Goal: Check status: Verify the current state of an ongoing process or item

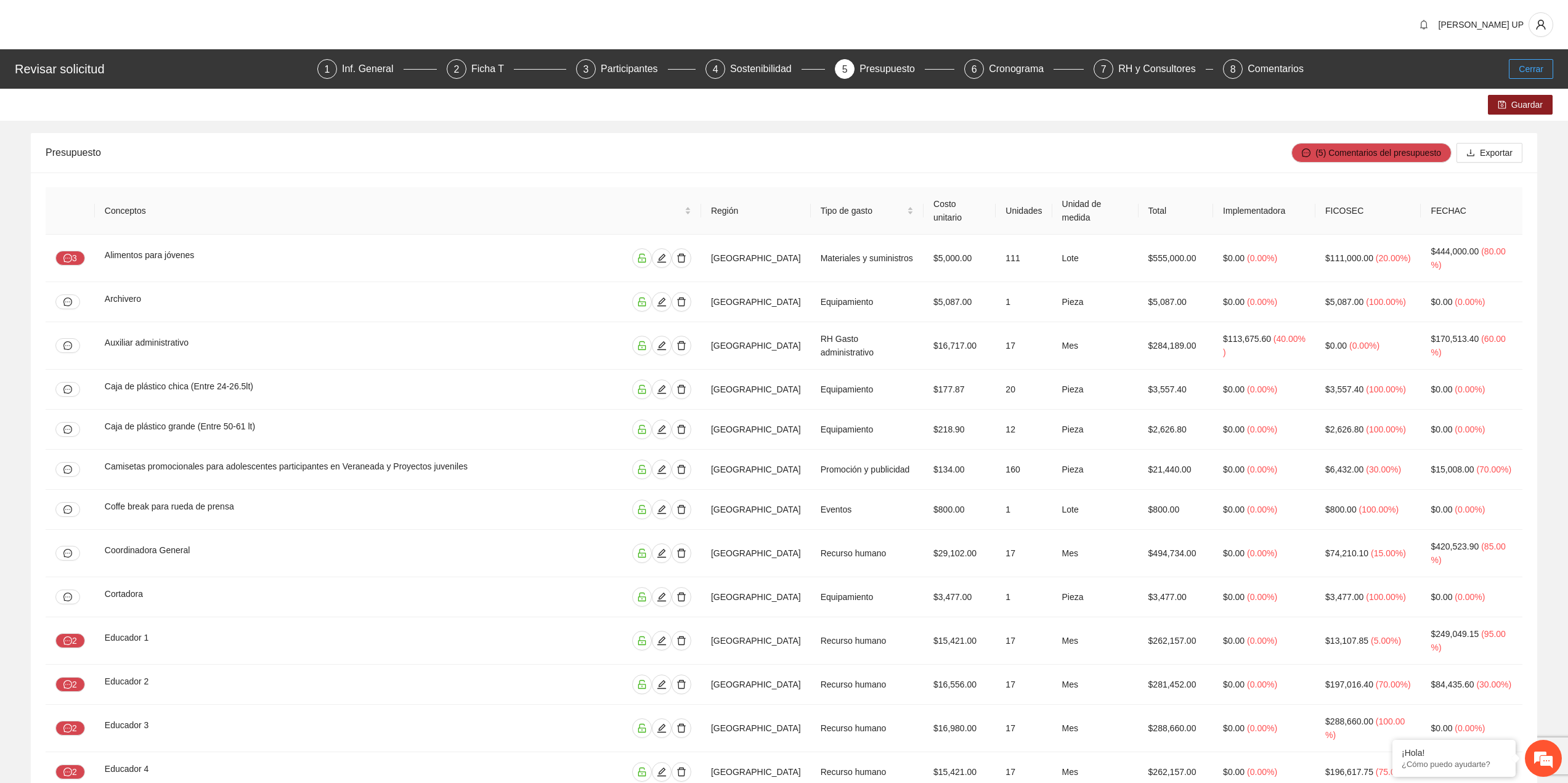
click at [1541, 68] on span "Cerrar" at bounding box center [1531, 69] width 25 height 14
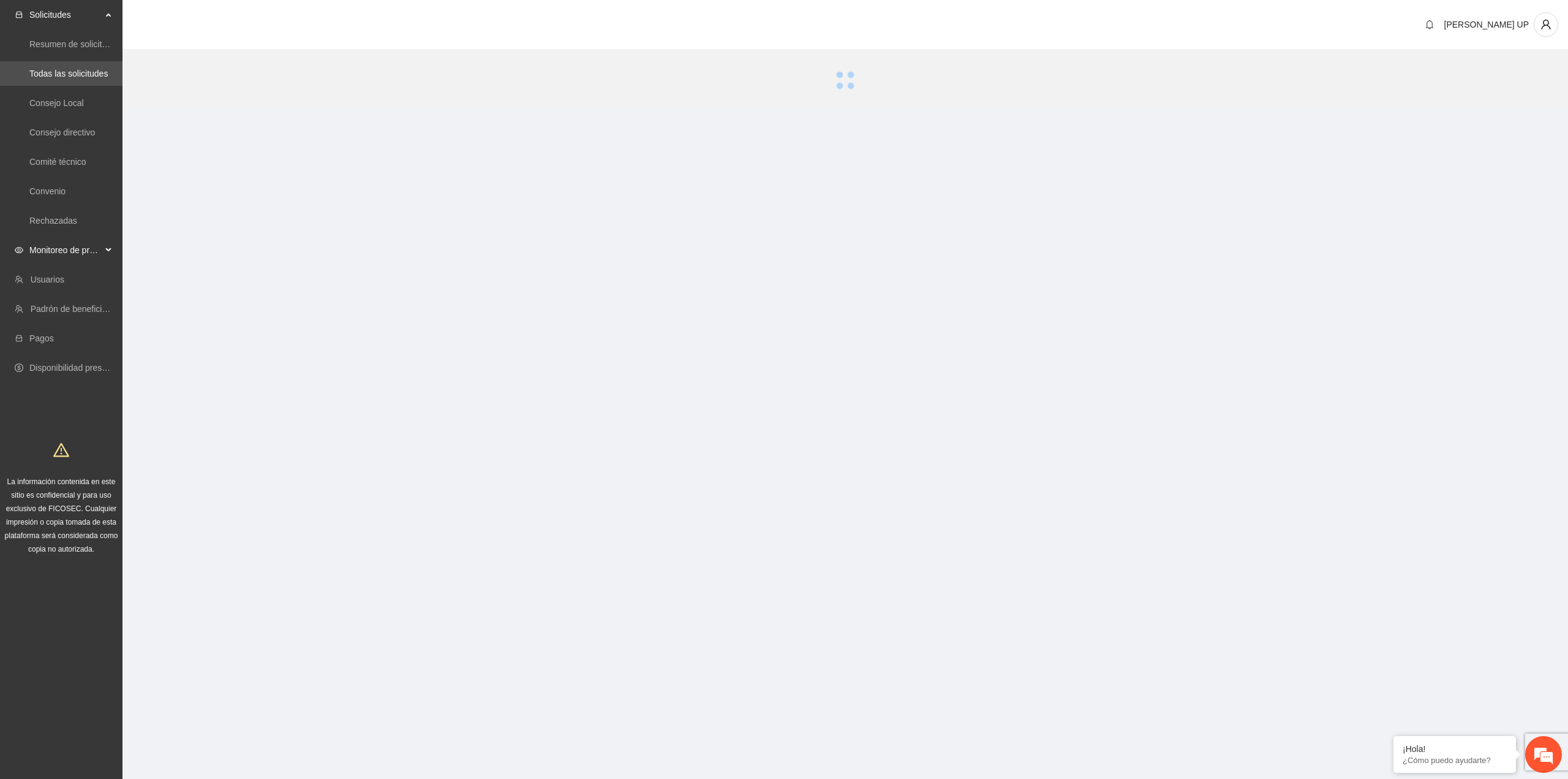
drag, startPoint x: 105, startPoint y: 252, endPoint x: 106, endPoint y: 258, distance: 6.1
click at [105, 252] on div "Monitoreo de proyectos" at bounding box center [61, 250] width 122 height 25
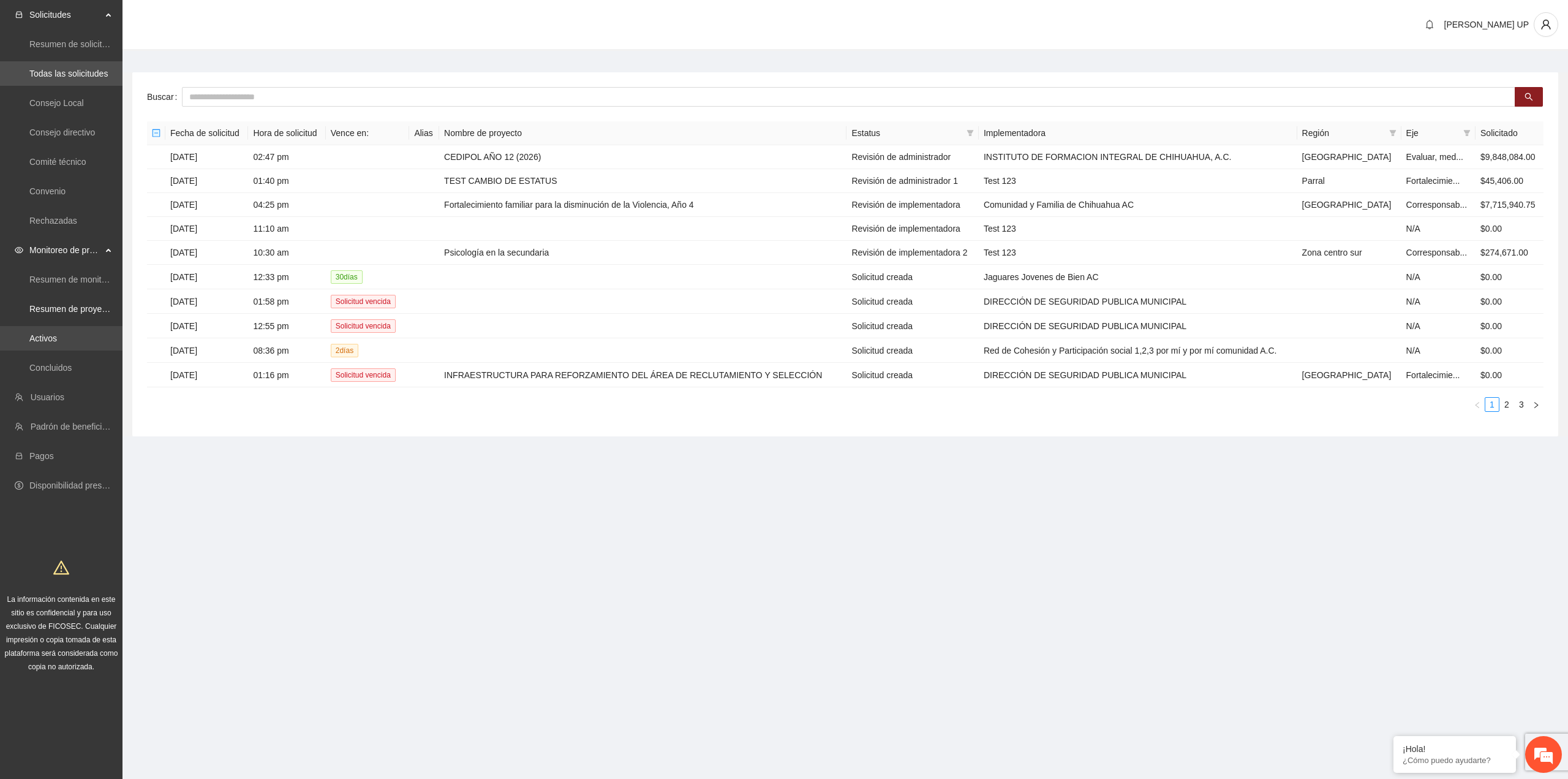
click at [57, 333] on link "Activos" at bounding box center [43, 338] width 27 height 10
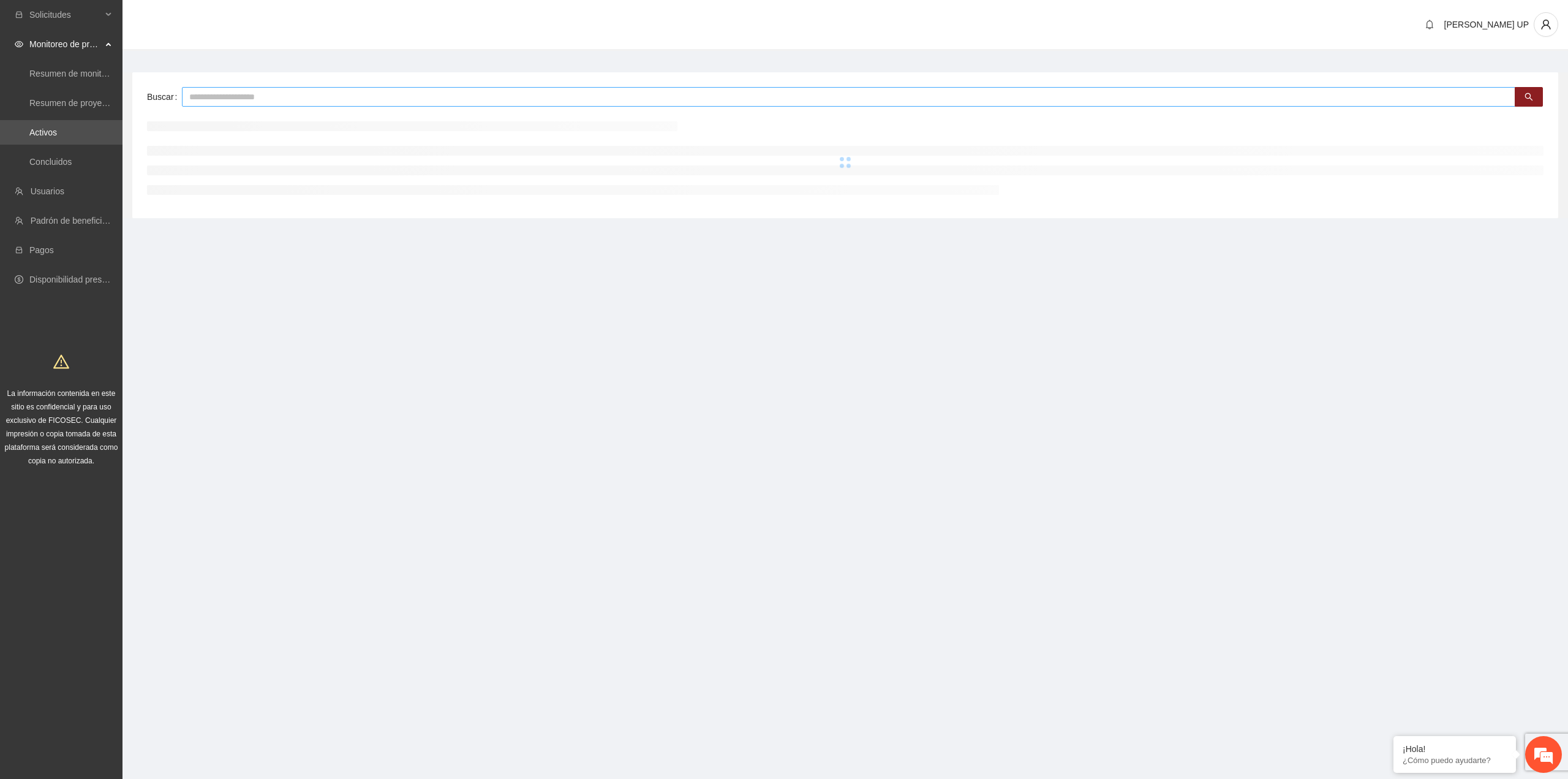
click at [203, 87] on input "text" at bounding box center [849, 97] width 1334 height 20
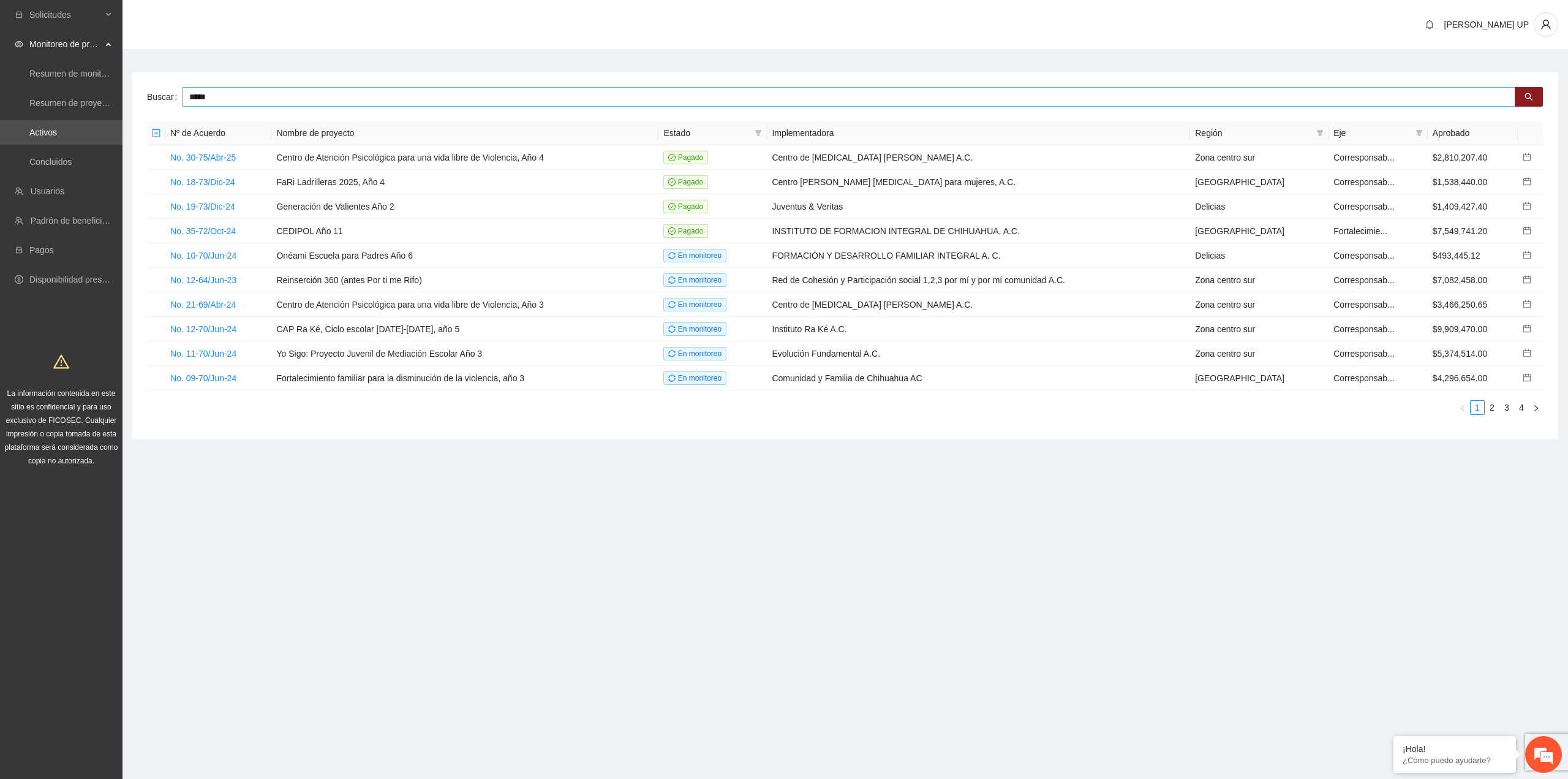
type input "*****"
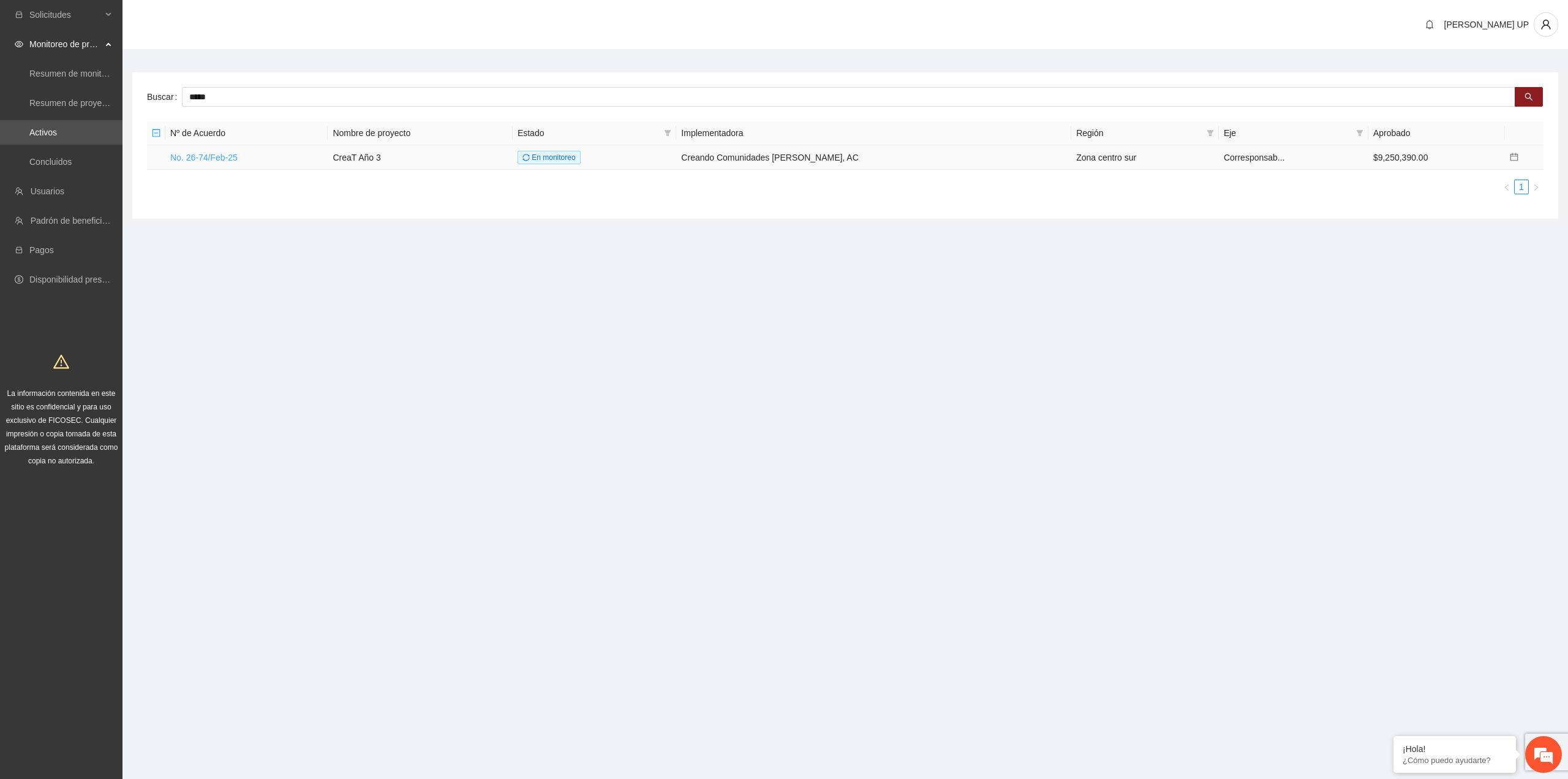
click at [198, 155] on link "No. 26-74/Feb-25" at bounding box center [204, 157] width 67 height 10
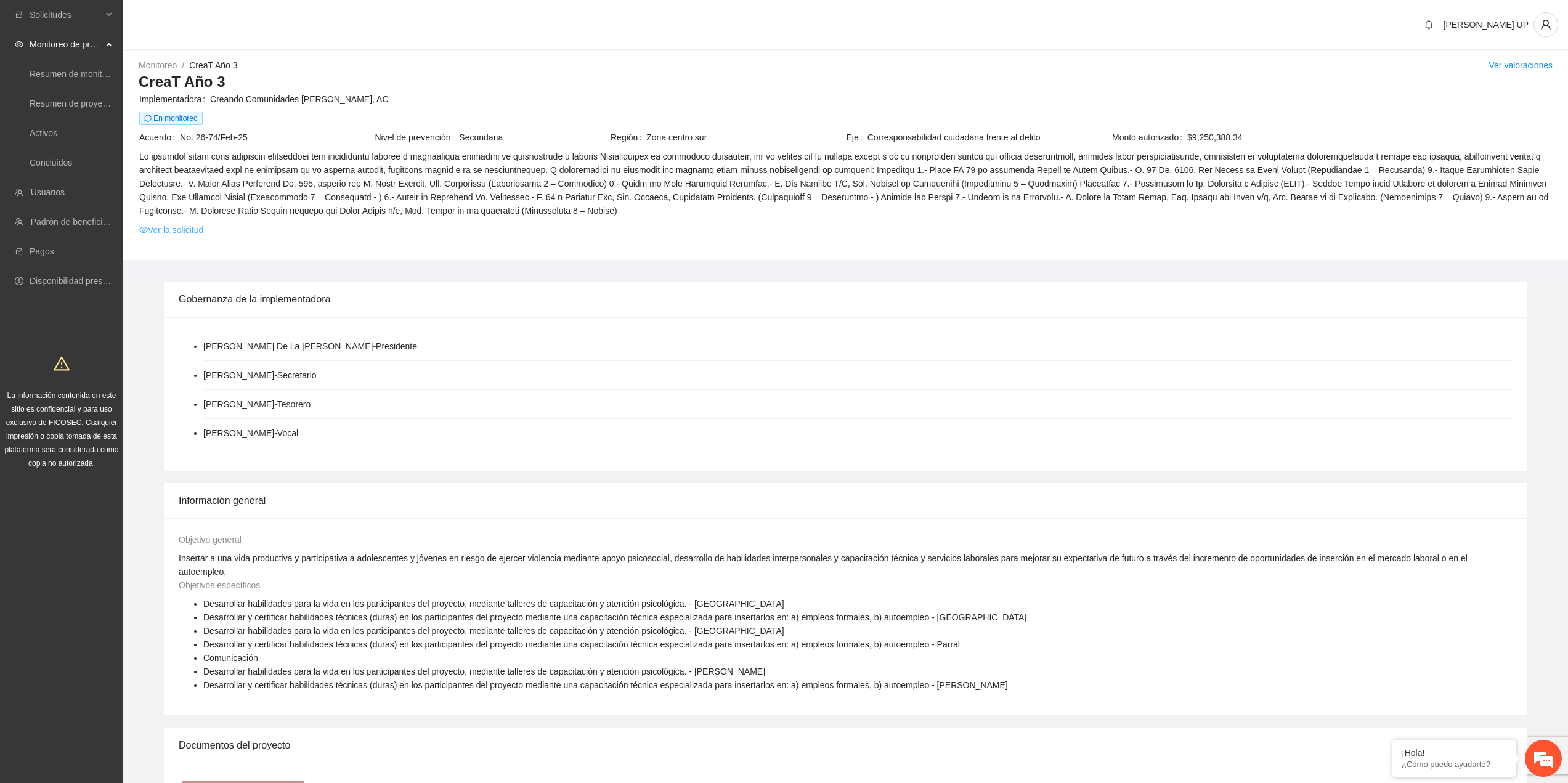
click at [190, 227] on link "Ver la solicitud" at bounding box center [171, 230] width 64 height 14
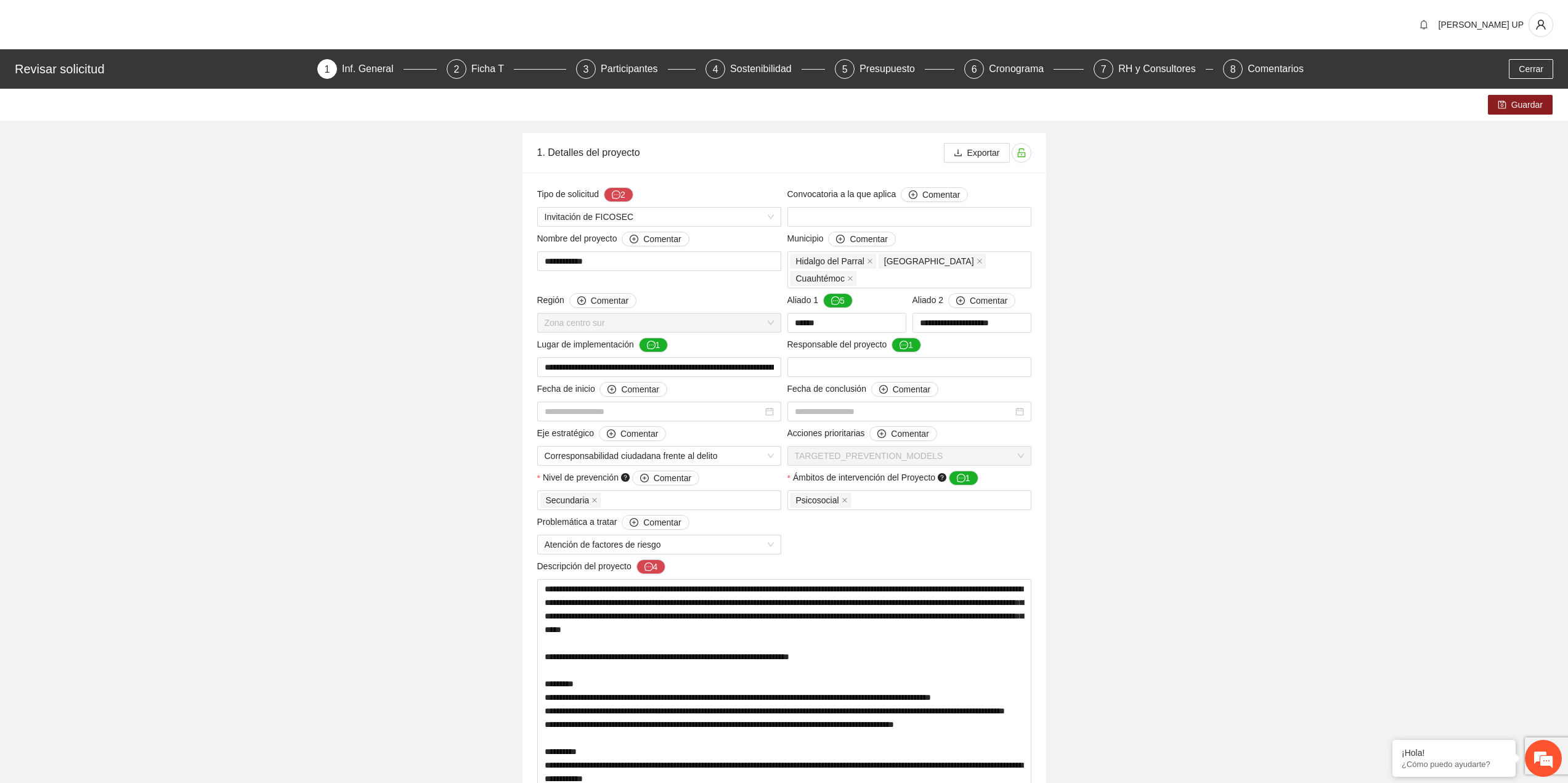
type input "**********"
click at [887, 71] on div "Presupuesto" at bounding box center [892, 69] width 65 height 20
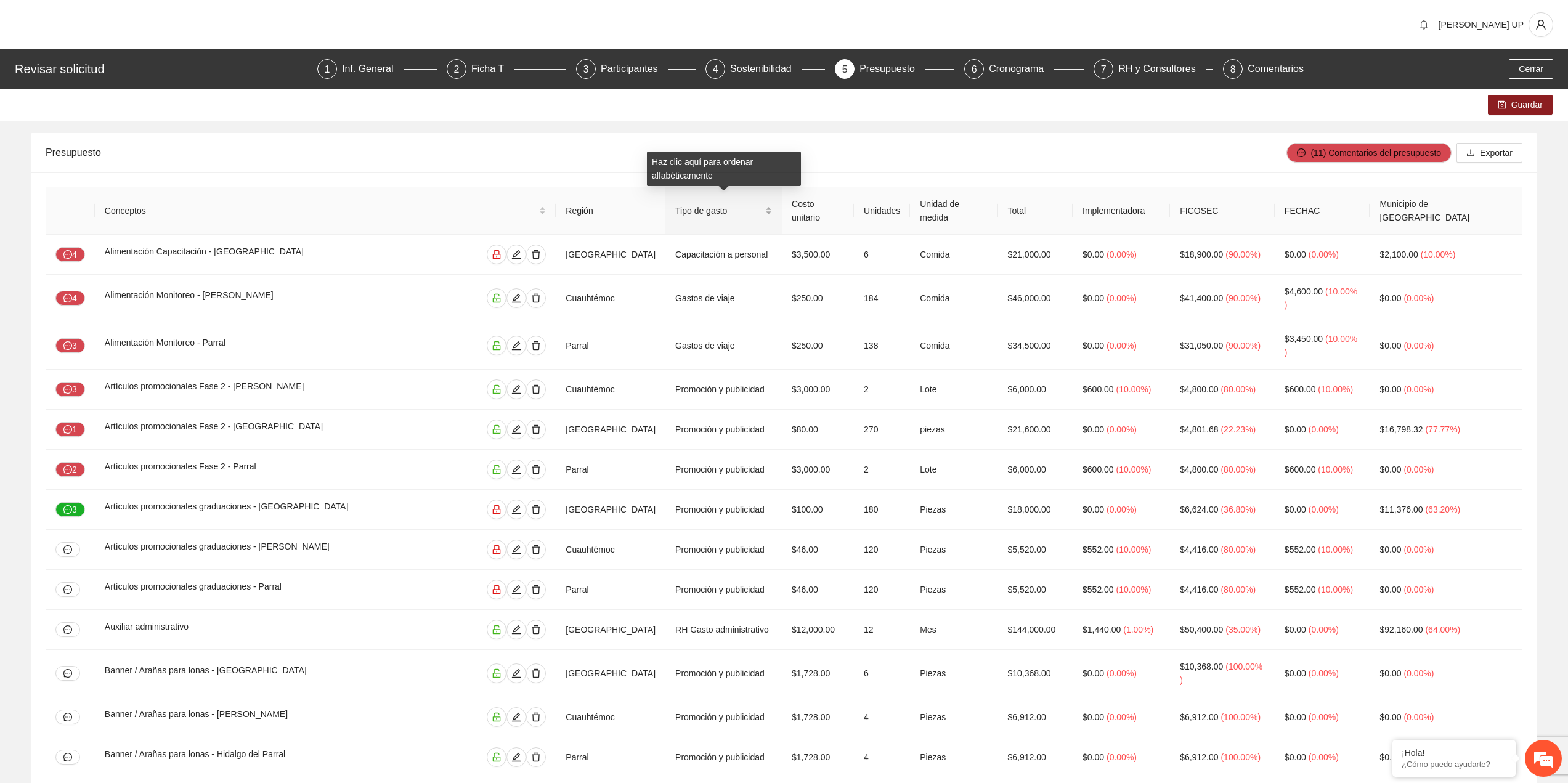
click at [690, 204] on span "Tipo de gasto" at bounding box center [719, 211] width 88 height 14
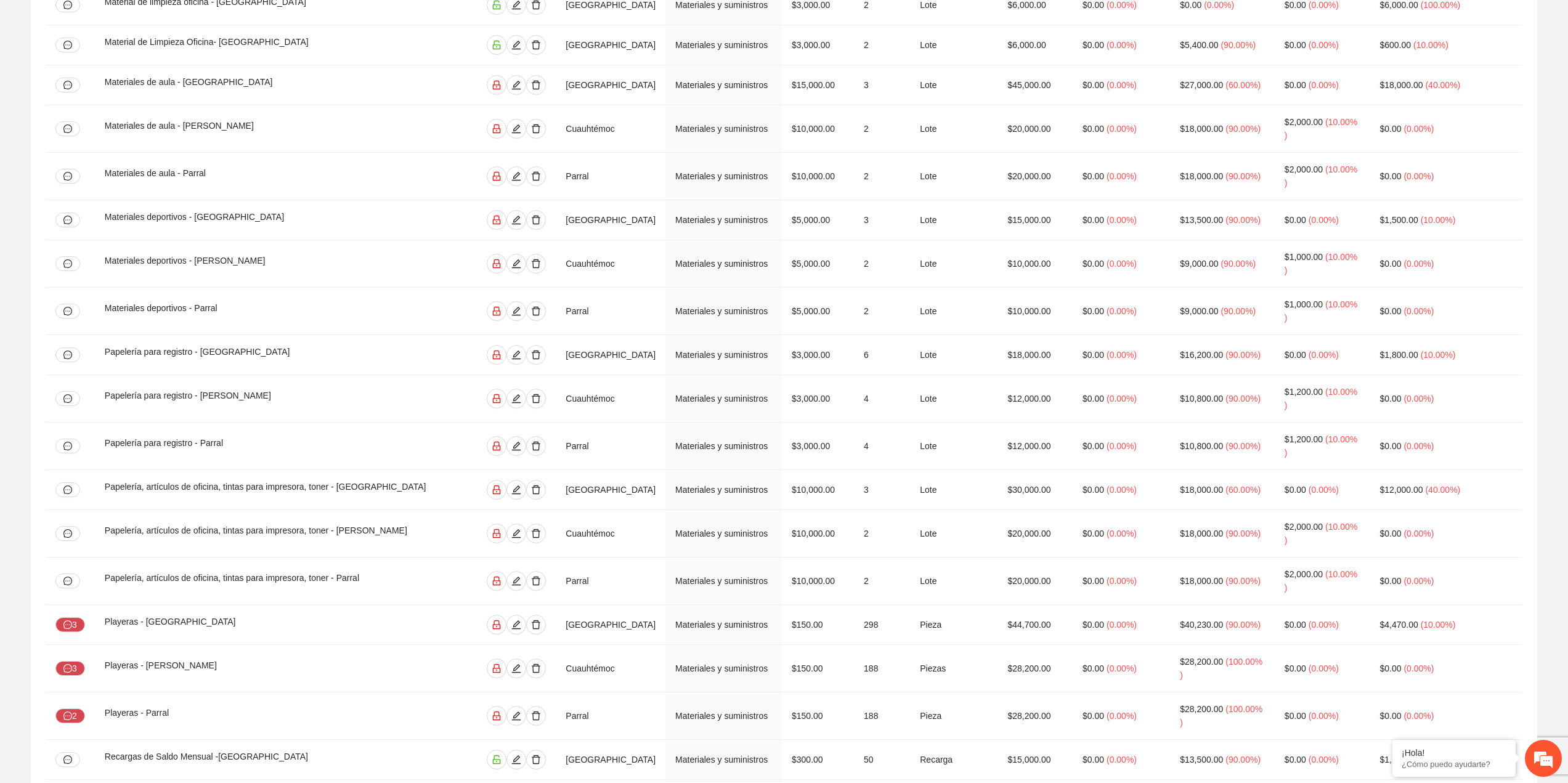
scroll to position [3291, 0]
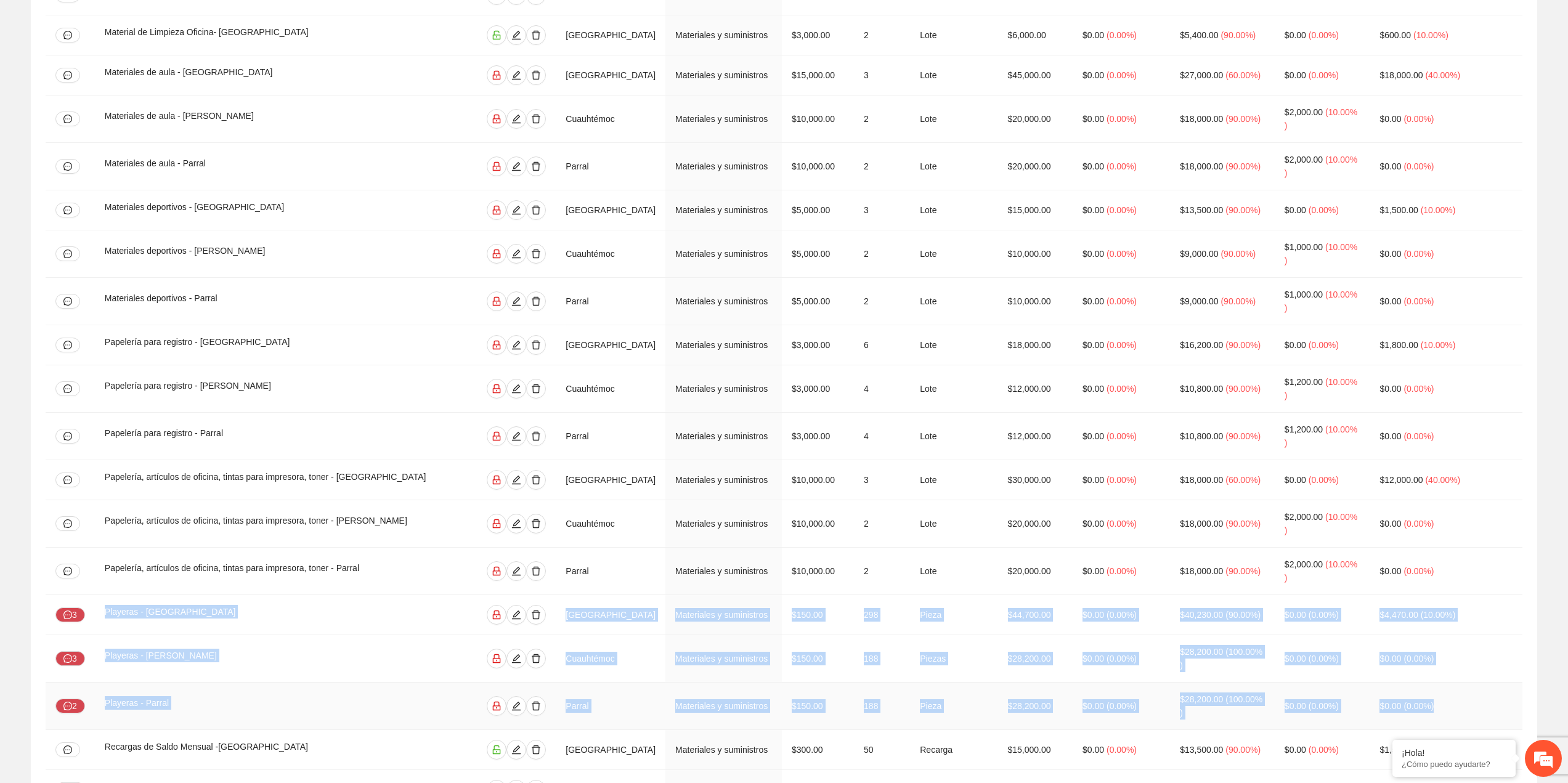
drag, startPoint x: 106, startPoint y: 265, endPoint x: 1507, endPoint y: 366, distance: 1404.6
click at [1507, 366] on tbody "3 Capacitación técnica - Chihuahua [GEOGRAPHIC_DATA] Capacitación a beneficiari…" at bounding box center [784, 26] width 1477 height 6167
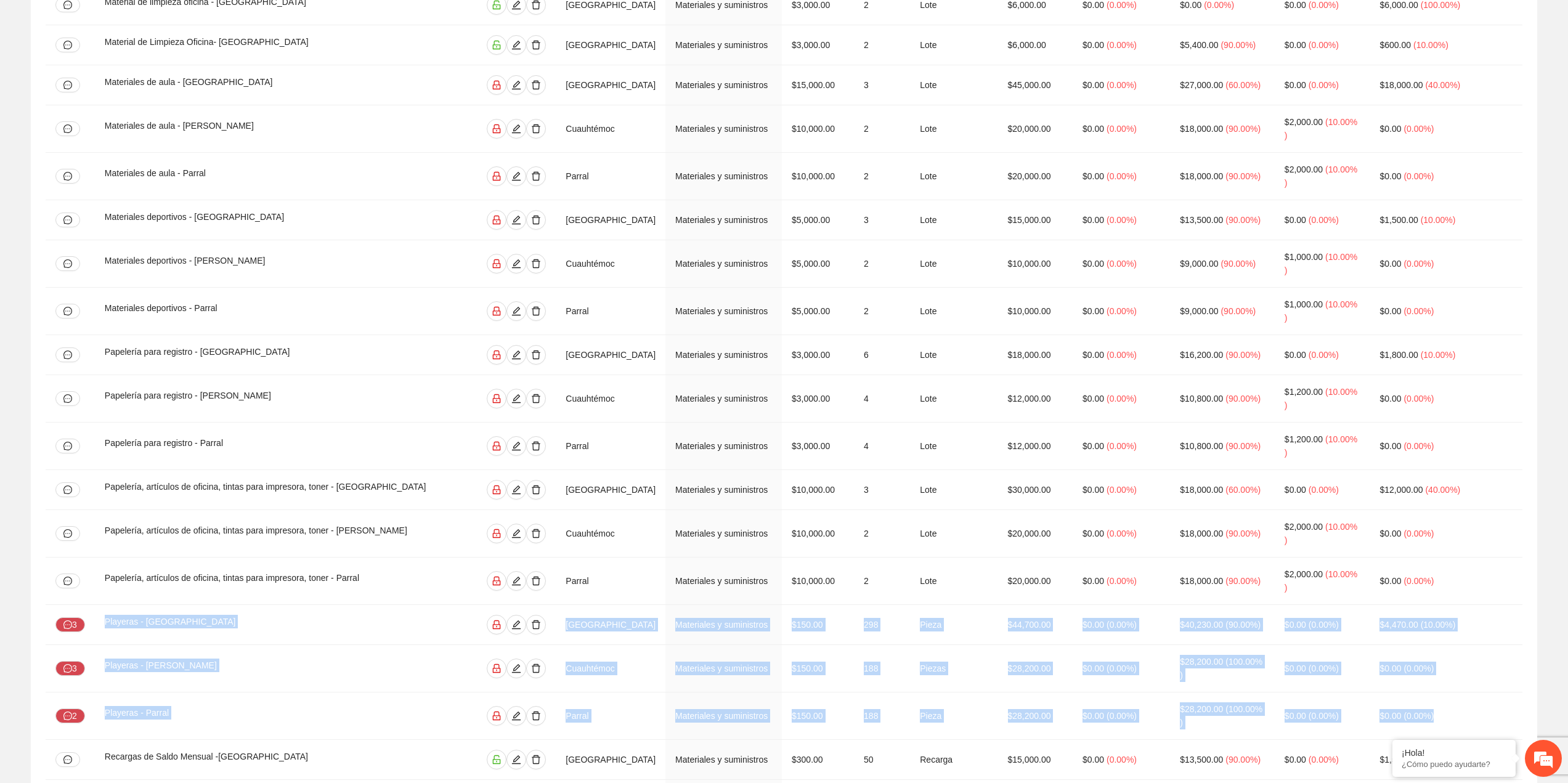
scroll to position [3272, 0]
